Goal: Information Seeking & Learning: Find specific page/section

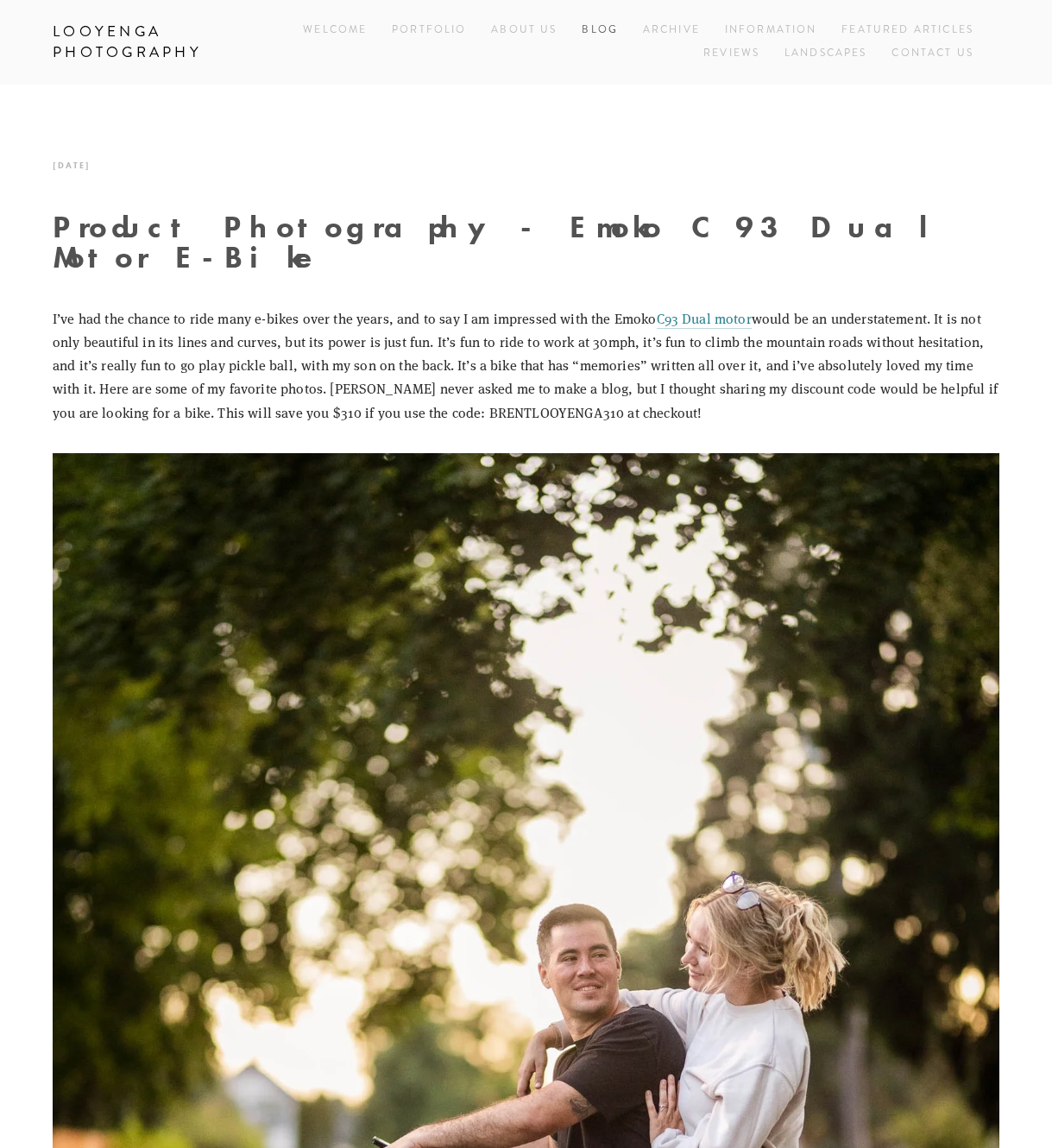
click at [608, 31] on link "Blog" at bounding box center [600, 30] width 36 height 23
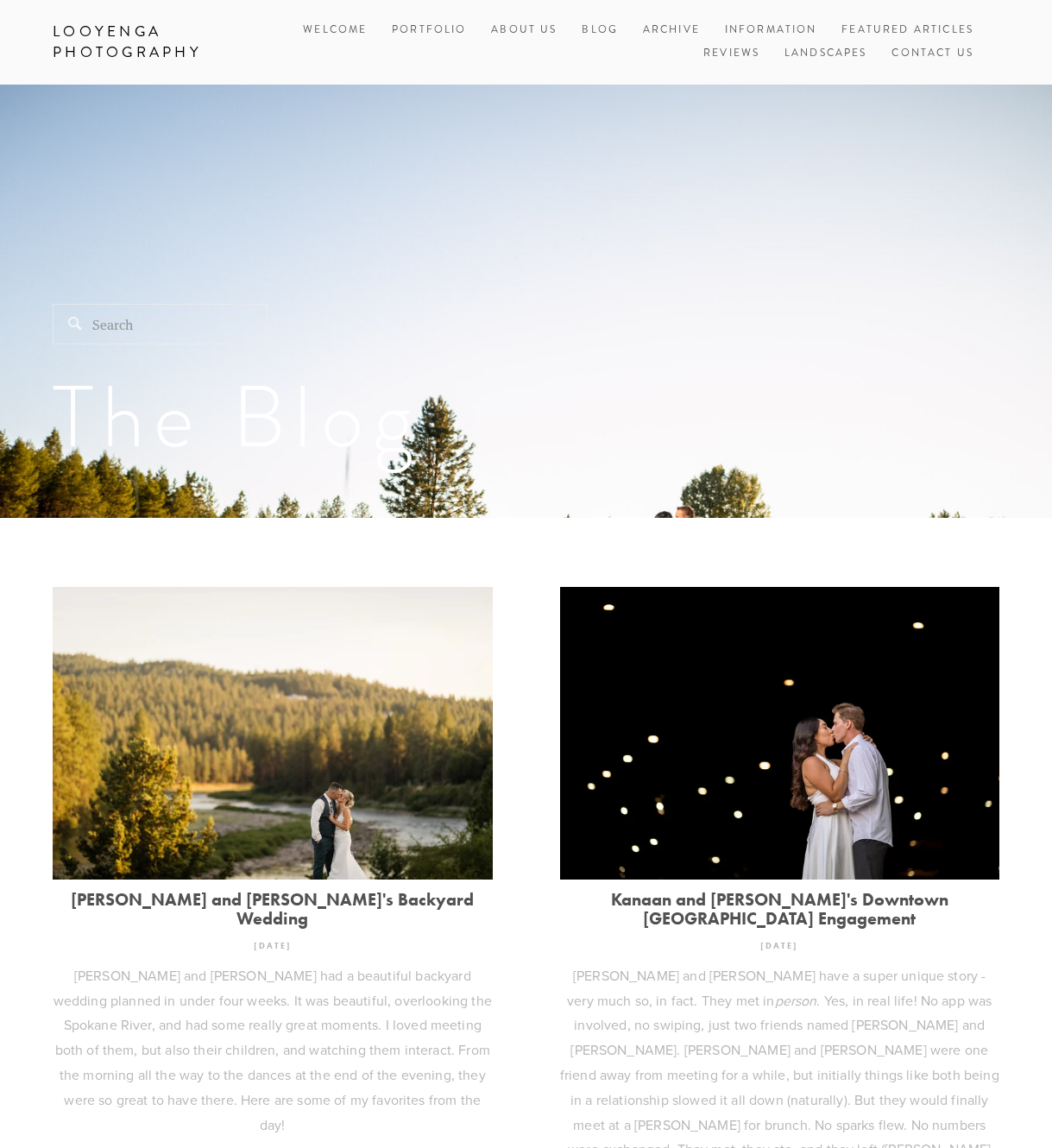
click at [100, 312] on input "Search" at bounding box center [160, 324] width 215 height 41
type input "Nicole"
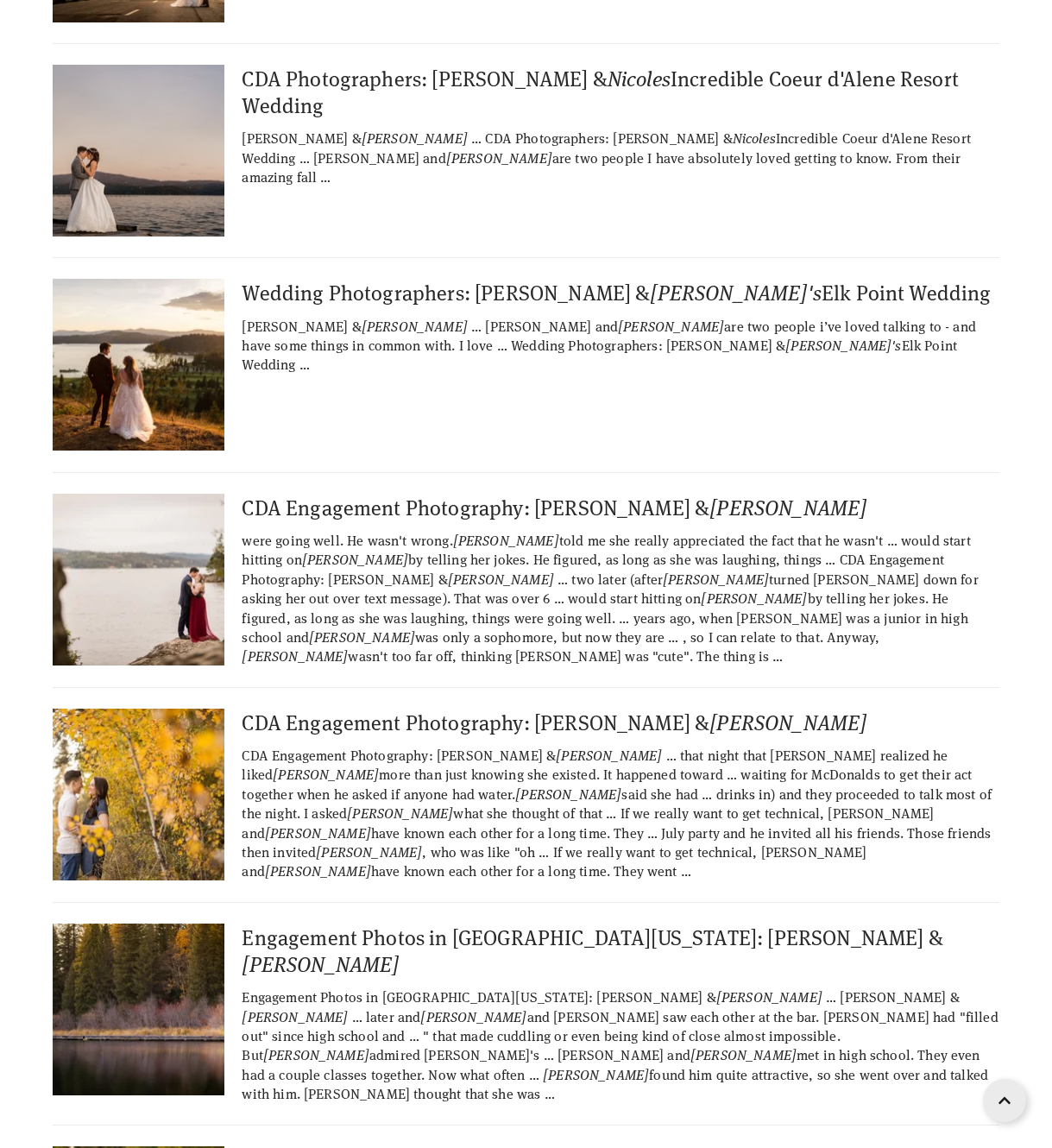
scroll to position [431, 0]
click at [359, 714] on div "CDA Engagement Photography: Joe & Nicole" at bounding box center [525, 721] width 946 height 27
